Goal: Information Seeking & Learning: Learn about a topic

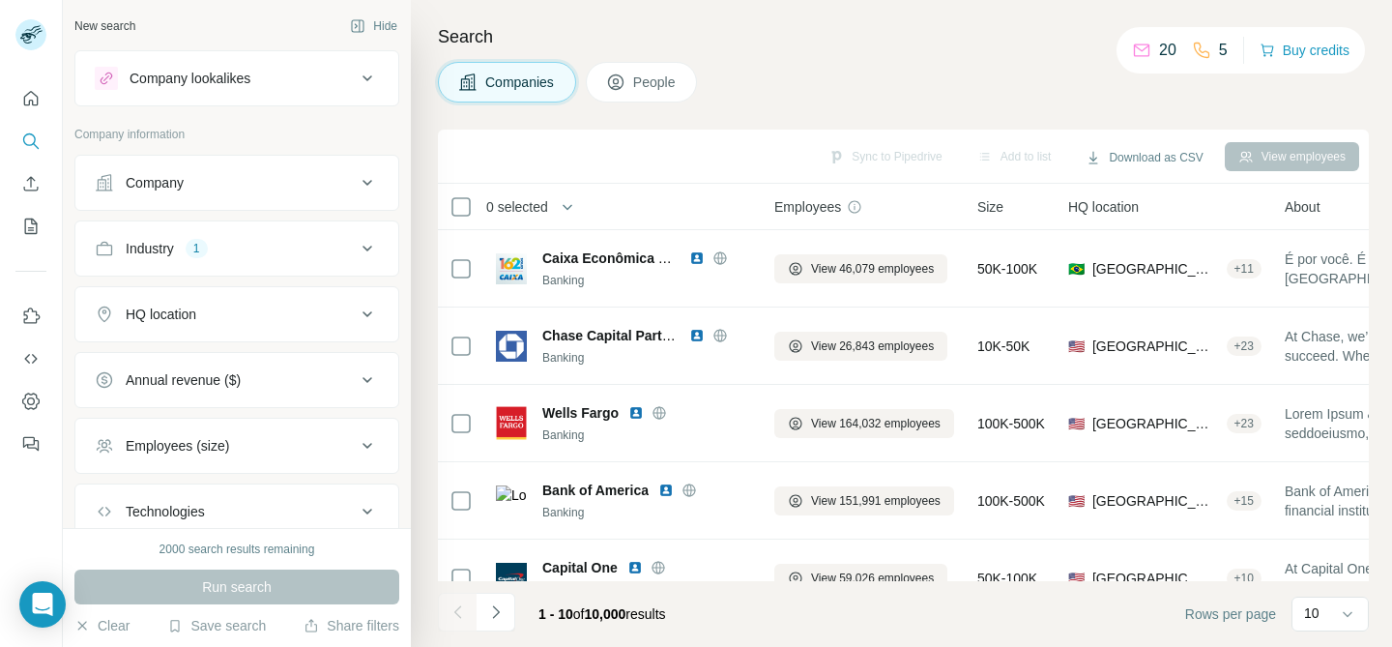
click at [368, 314] on icon at bounding box center [367, 314] width 10 height 6
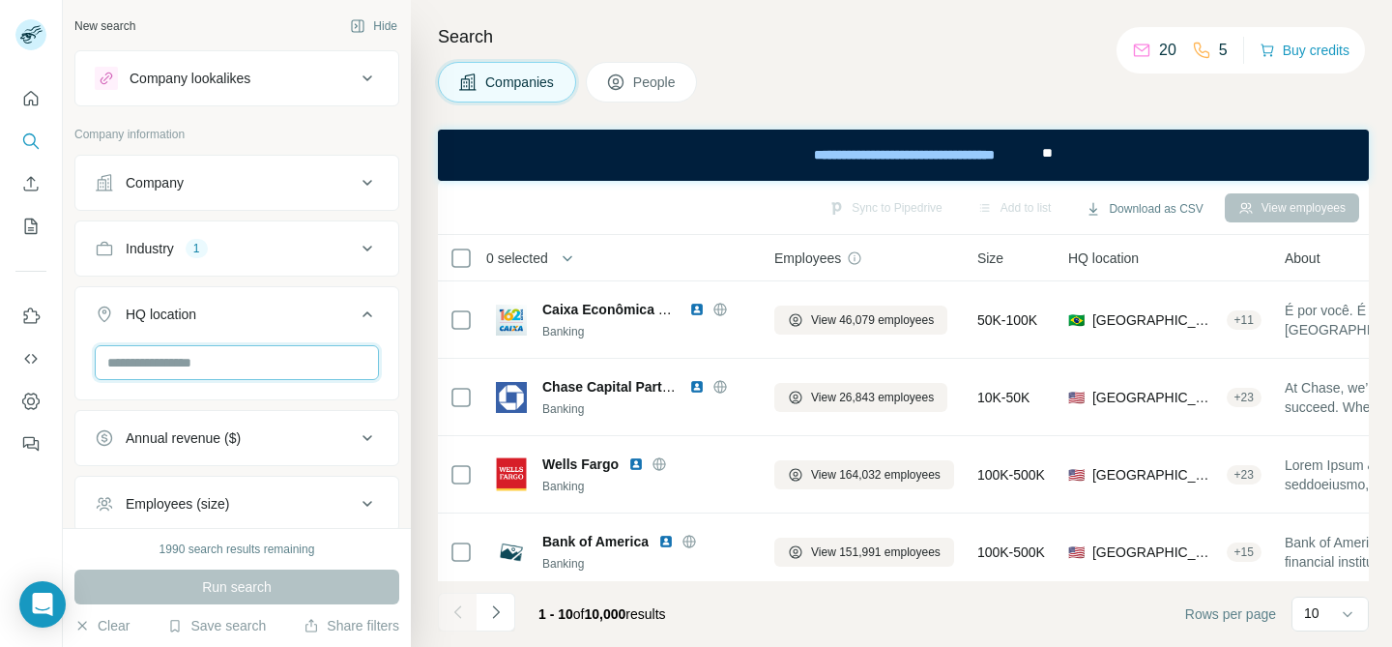
click at [295, 358] on input "text" at bounding box center [237, 362] width 284 height 35
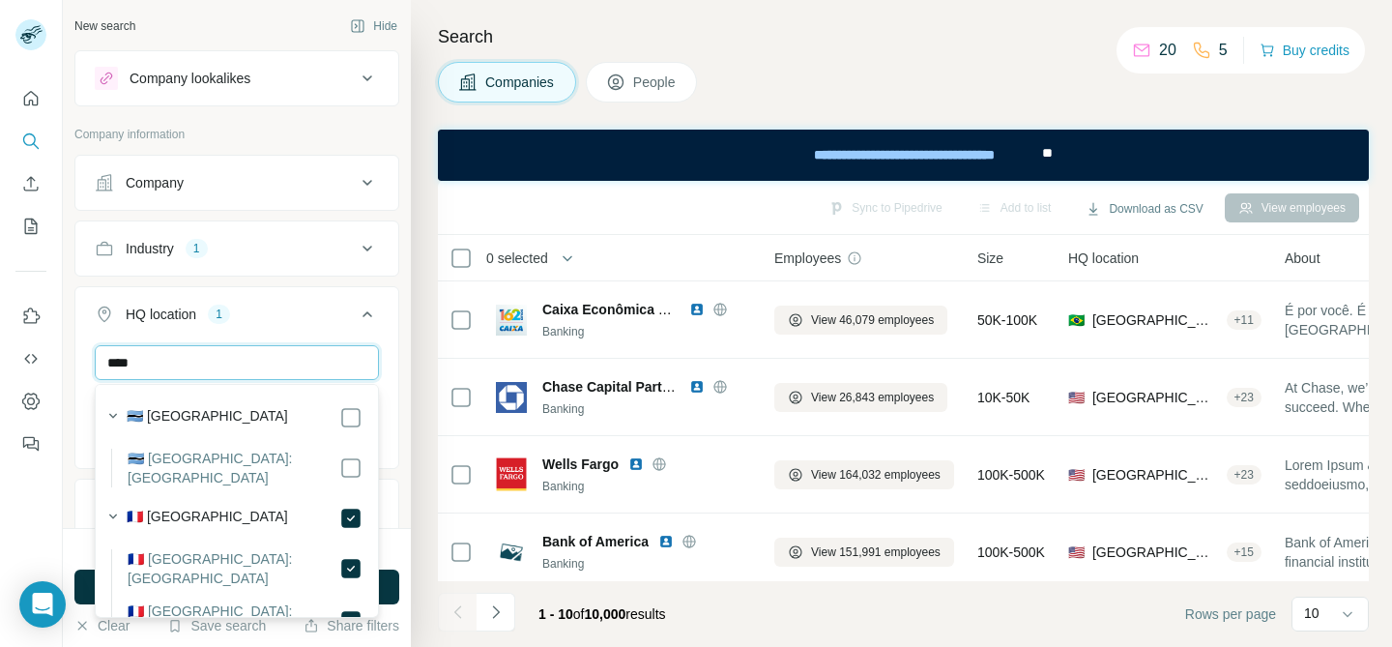
click at [245, 367] on input "****" at bounding box center [237, 362] width 284 height 35
type input "*"
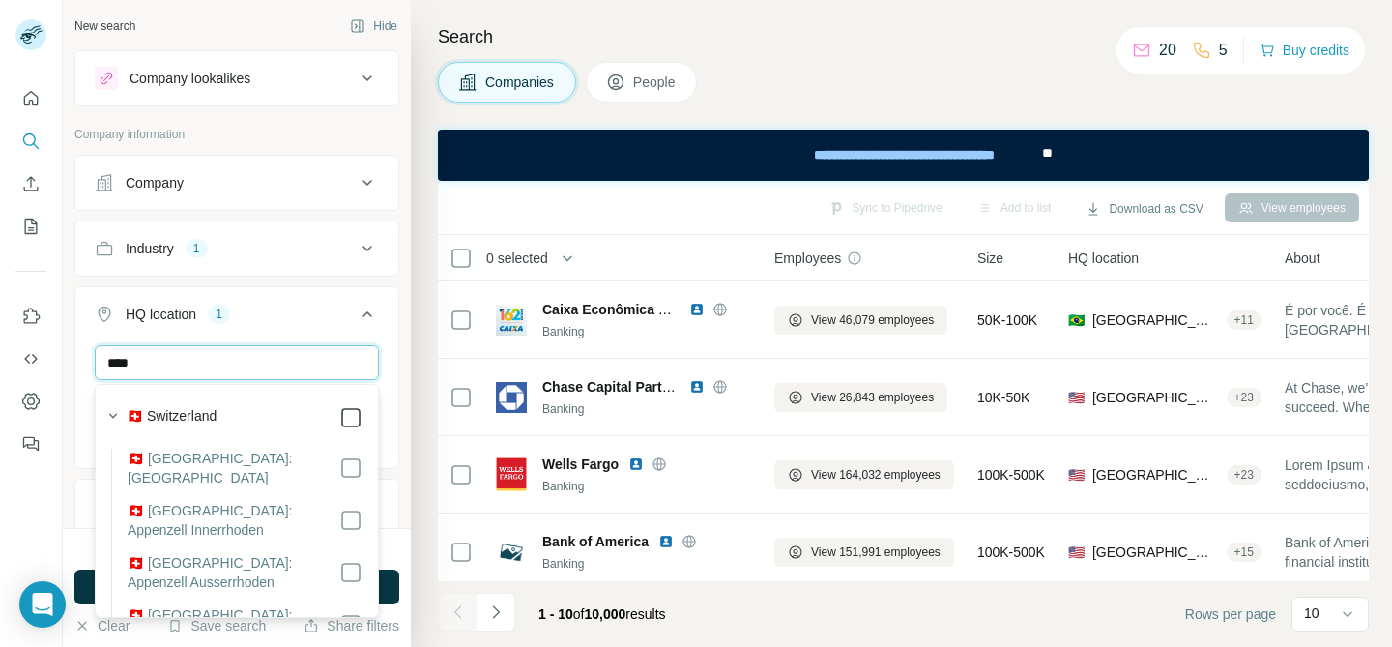
type input "****"
click at [394, 329] on button "HQ location 2" at bounding box center [236, 318] width 323 height 54
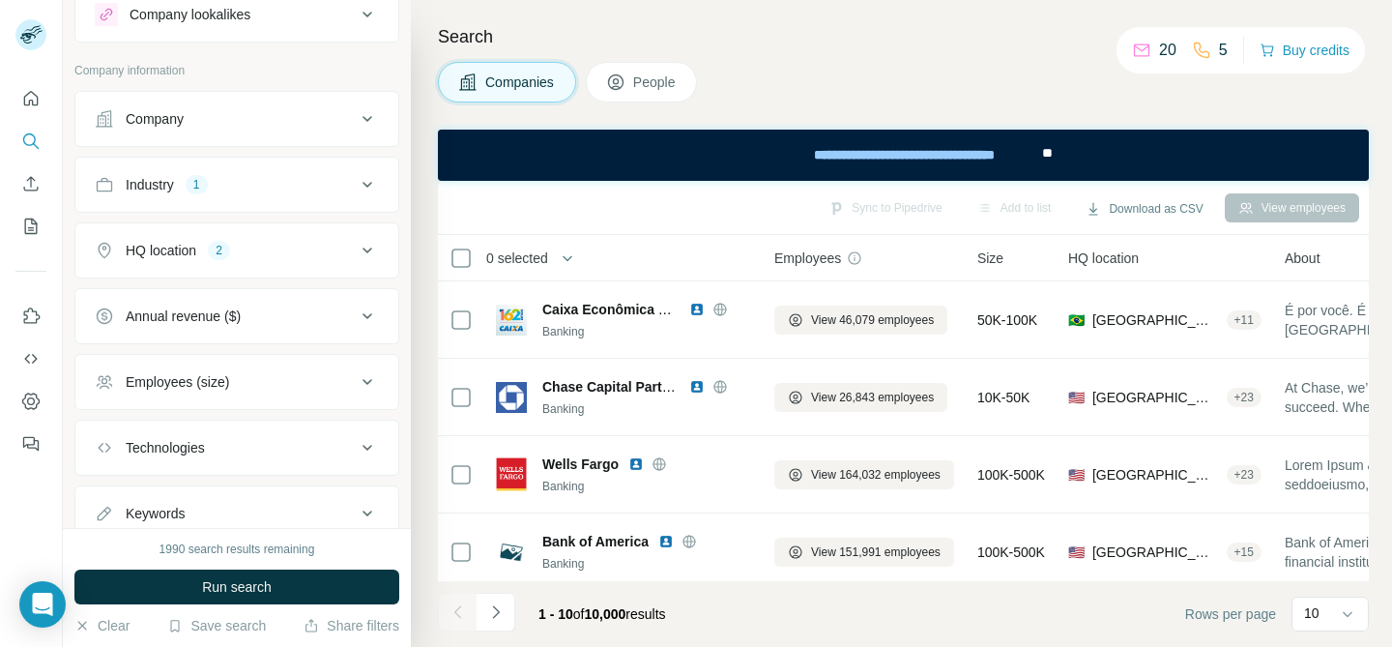
scroll to position [131, 0]
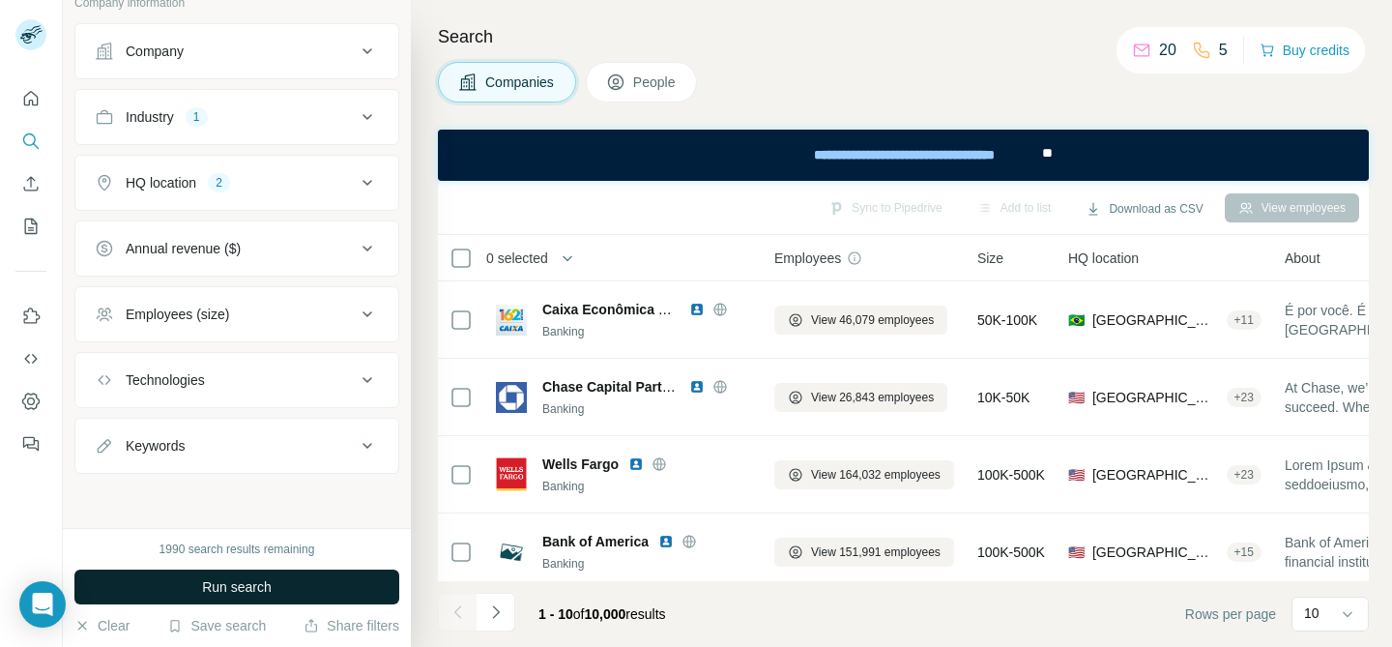
click at [264, 590] on span "Run search" at bounding box center [237, 586] width 70 height 19
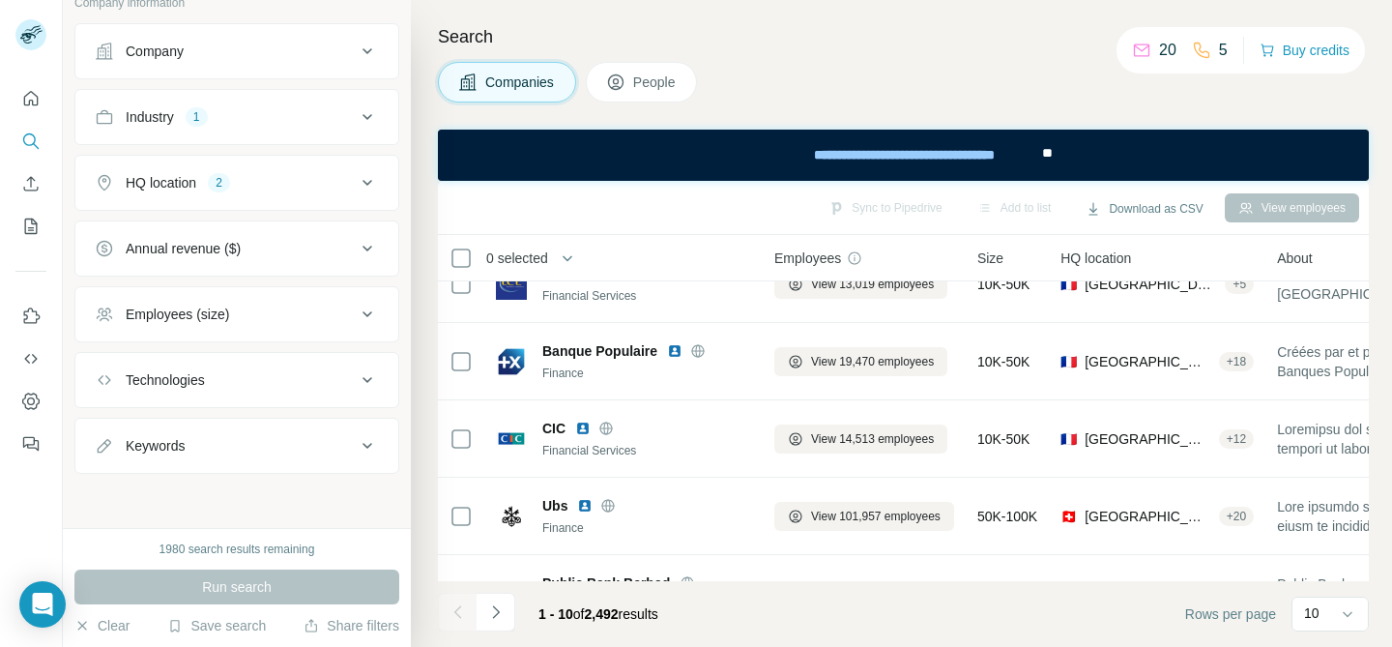
scroll to position [0, 0]
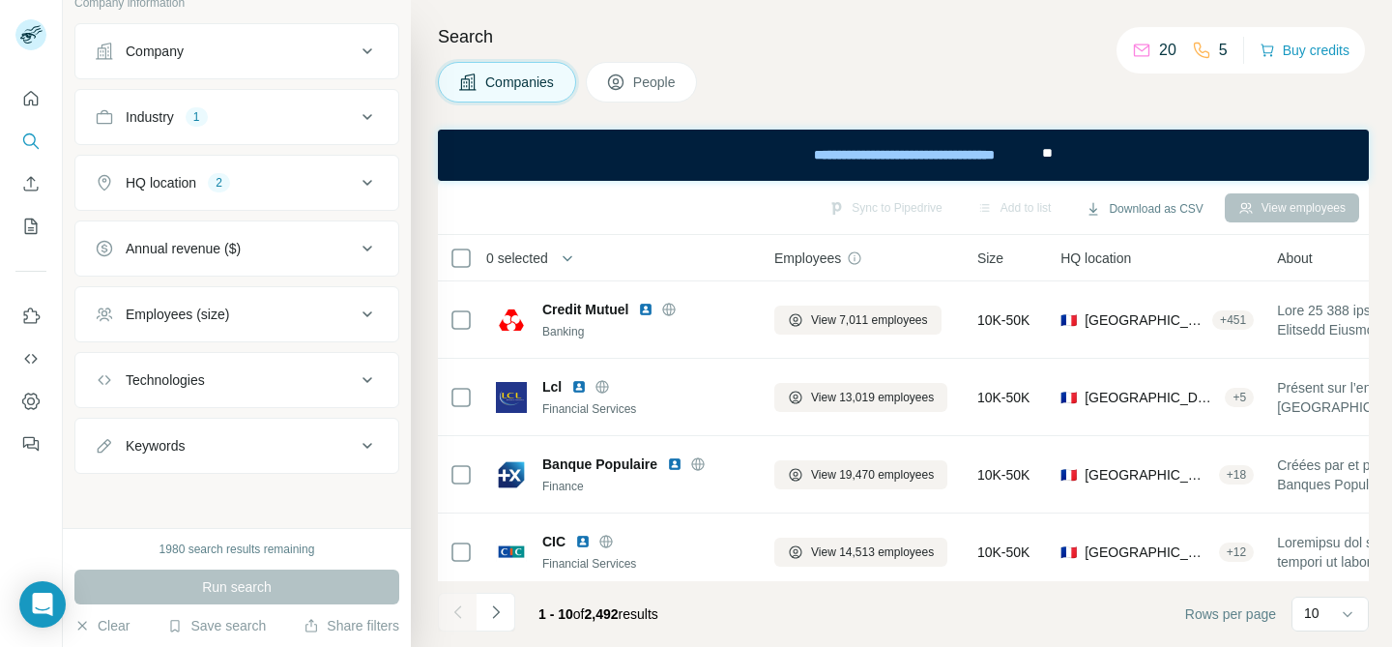
click at [661, 81] on span "People" at bounding box center [655, 81] width 44 height 19
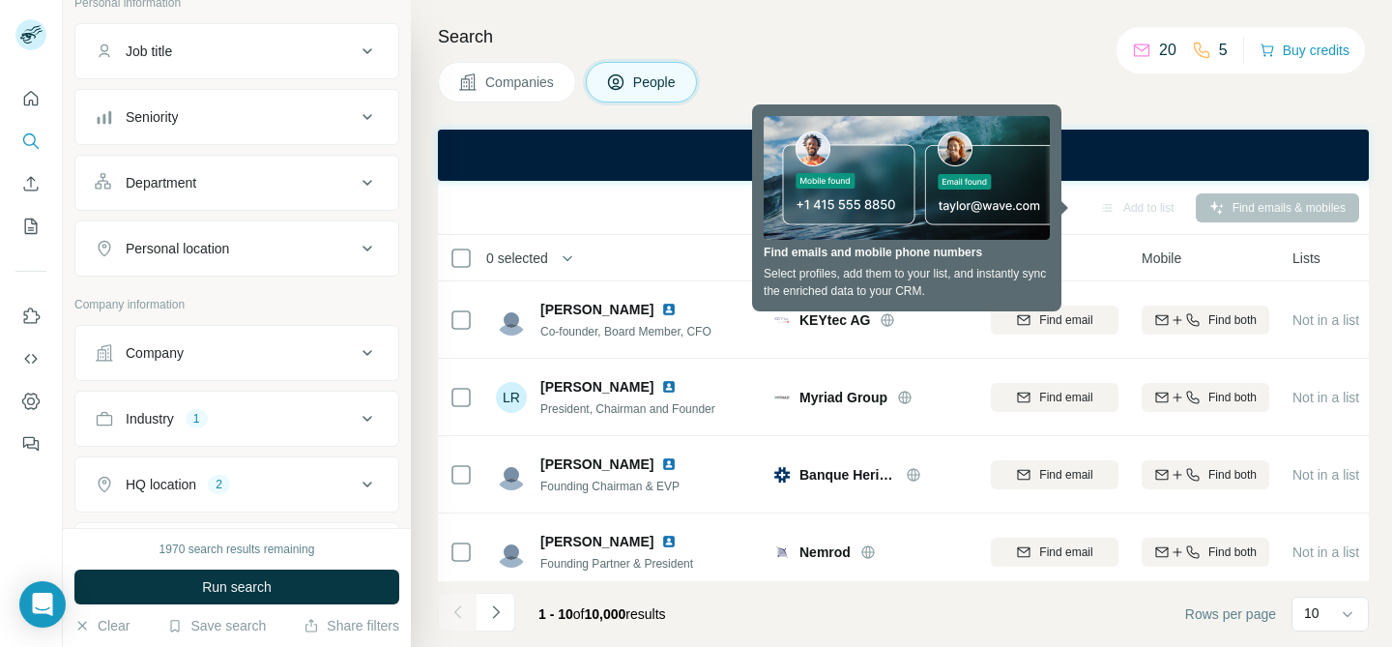
click at [984, 67] on div "Companies People" at bounding box center [903, 82] width 931 height 41
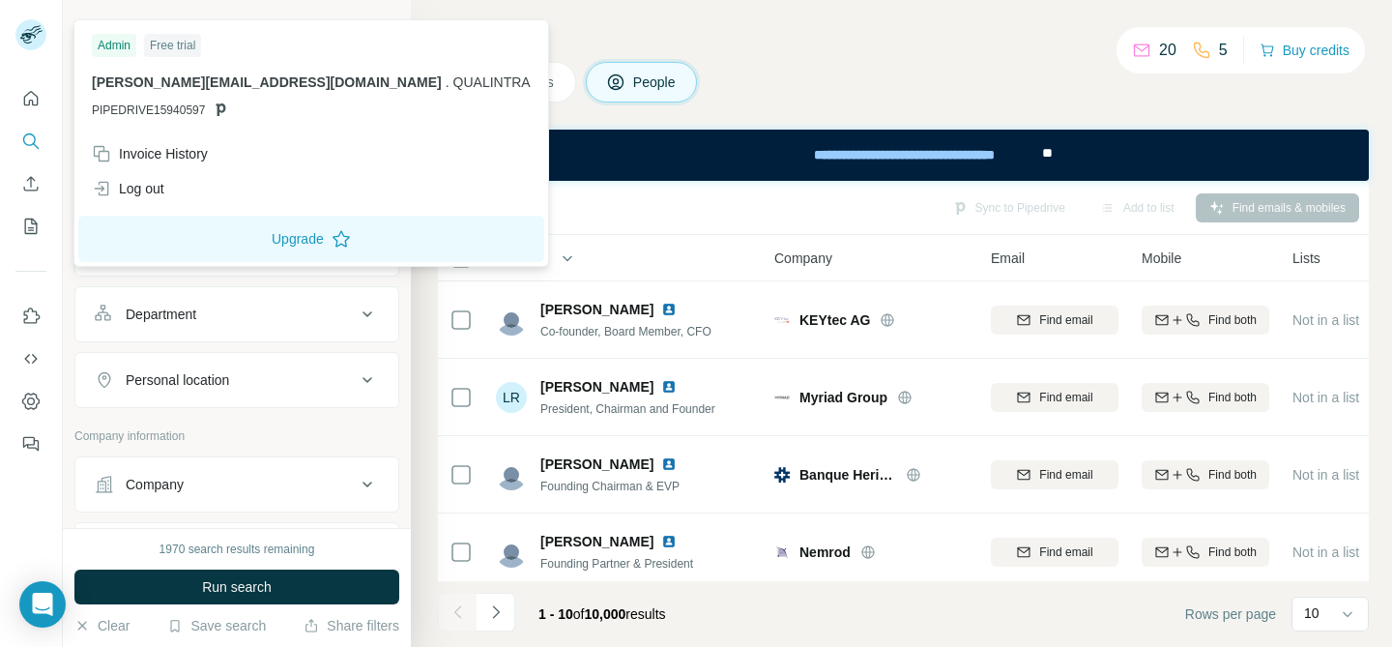
click at [32, 32] on icon at bounding box center [36, 30] width 10 height 5
click at [238, 241] on button "Upgrade" at bounding box center [311, 239] width 466 height 46
